Goal: Entertainment & Leisure: Consume media (video, audio)

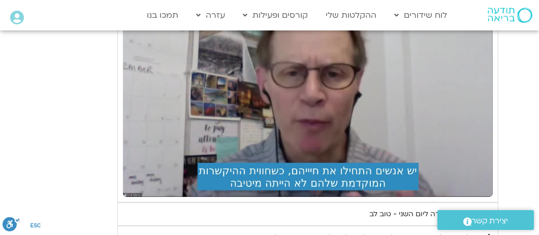
scroll to position [1335, 0]
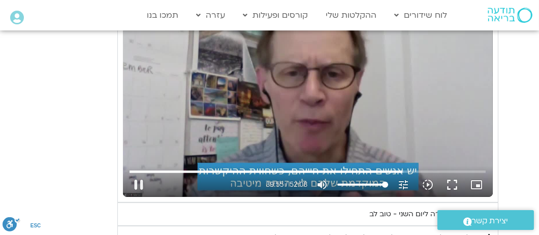
click at [250, 130] on div "Skip Ad 30:20 pause 39:55 / 52:08 volume_up Mute tune Resolution Auto 720p slow…" at bounding box center [308, 93] width 370 height 208
type input "2395.87633"
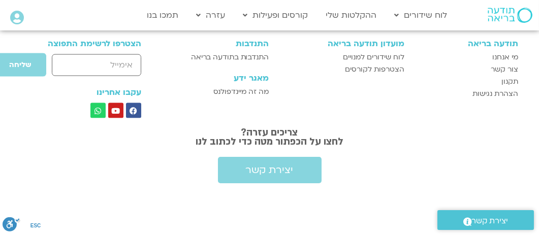
scroll to position [3543, 0]
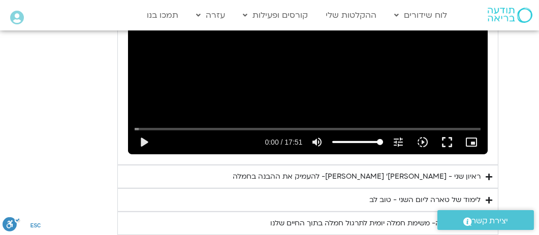
scroll to position [1537, 0]
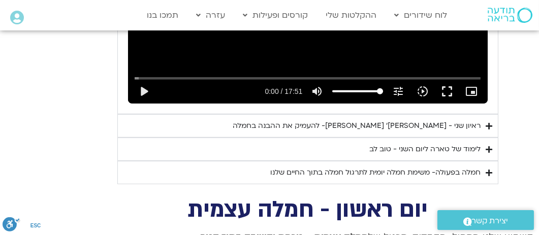
click at [411, 155] on div "לימוד של טארה ליום השני - טוב לב" at bounding box center [425, 149] width 111 height 12
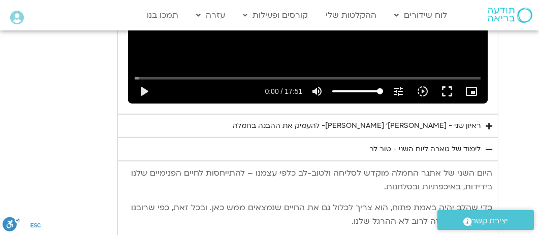
click at [395, 155] on div "לימוד של טארה ליום השני - טוב לב" at bounding box center [425, 149] width 111 height 12
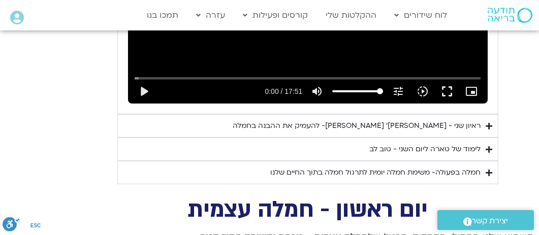
click at [490, 153] on icon "Accordion. Open links with Enter or Space, close with Escape, and navigate with…" at bounding box center [489, 150] width 7 height 8
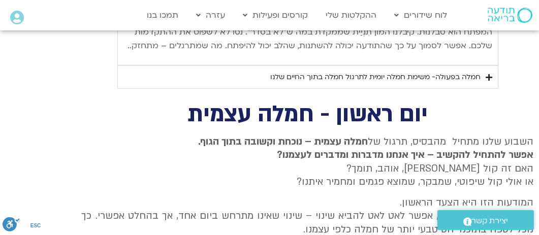
scroll to position [2147, 0]
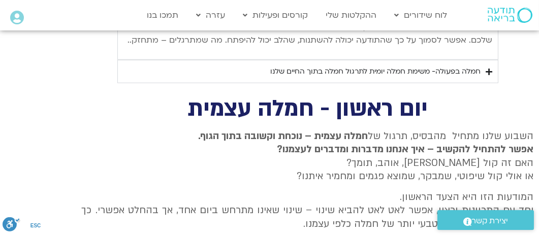
click at [488, 76] on icon "Accordion. Open links with Enter or Space, close with Escape, and navigate with…" at bounding box center [489, 72] width 7 height 8
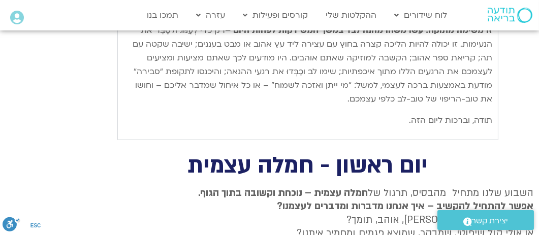
scroll to position [2248, 0]
